Goal: Check status

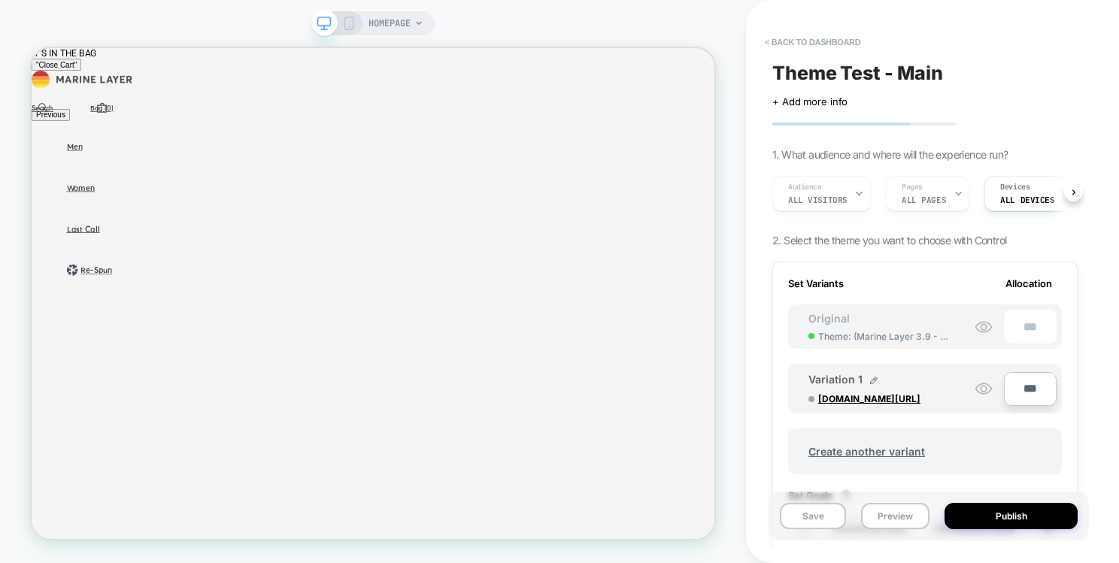
scroll to position [0, 2]
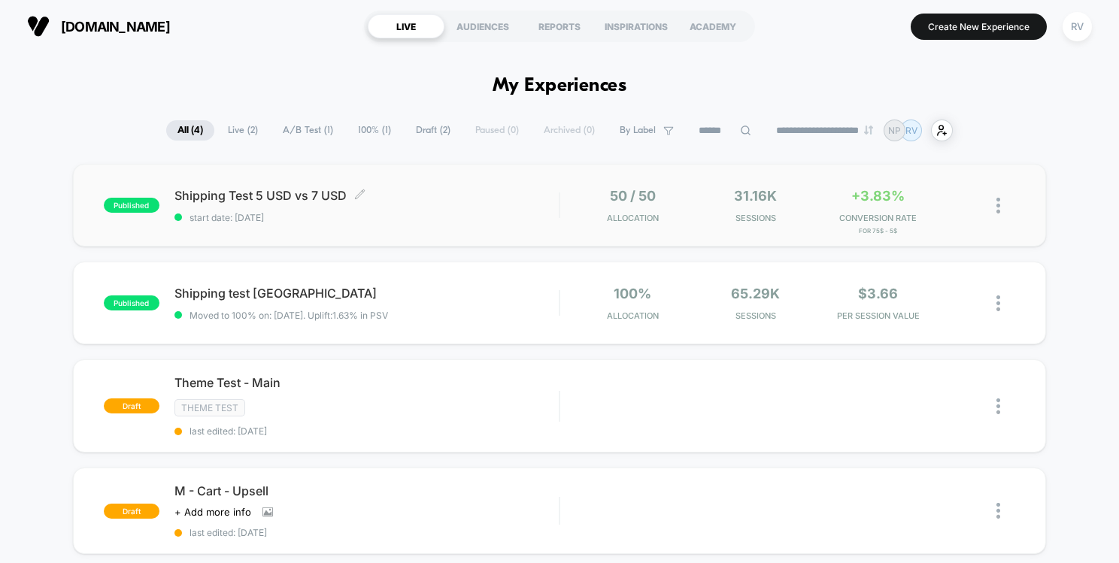
click at [518, 212] on span "start date: [DATE]" at bounding box center [367, 217] width 385 height 11
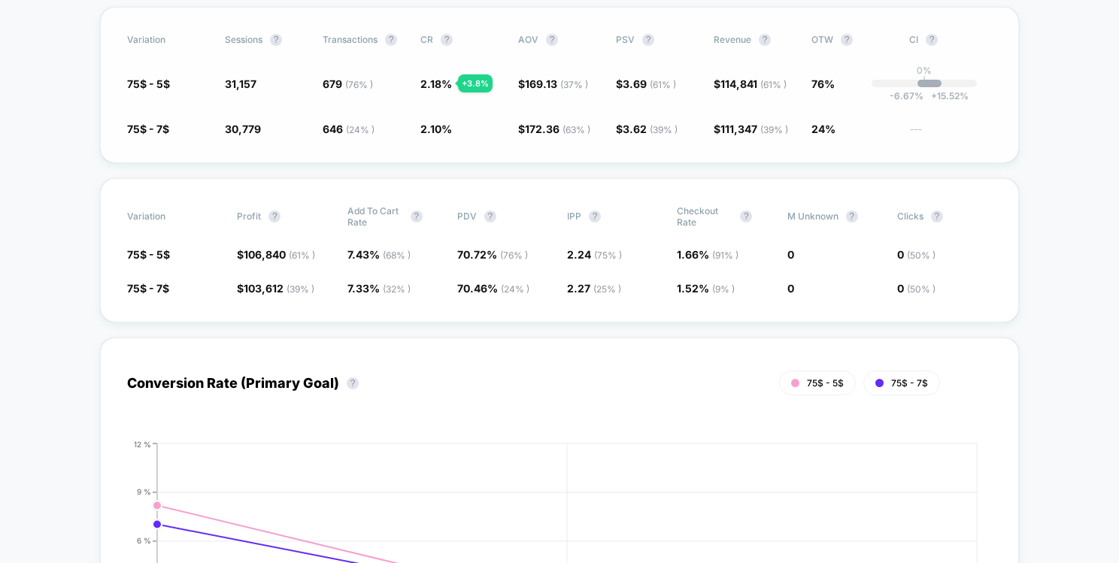
scroll to position [410, 0]
